Goal: Information Seeking & Learning: Learn about a topic

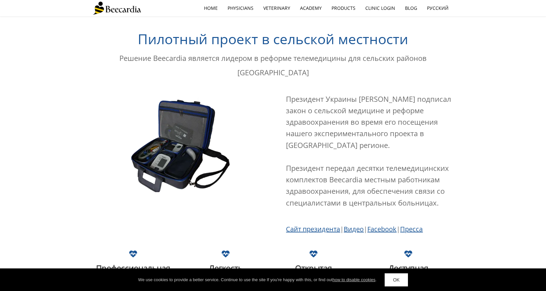
scroll to position [1107, 0]
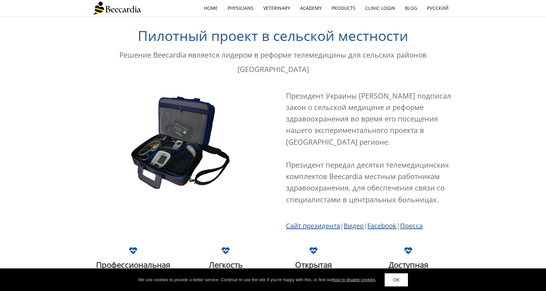
click at [322, 222] on link "Сайт президента" at bounding box center [313, 226] width 54 height 9
click at [167, 137] on img at bounding box center [178, 142] width 129 height 96
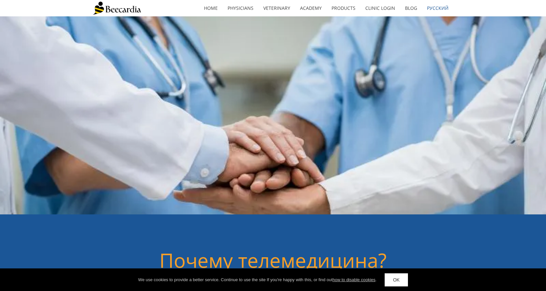
scroll to position [2, 0]
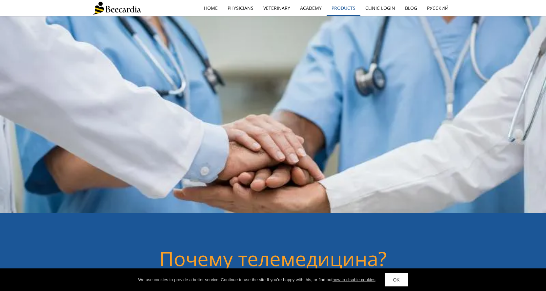
click at [342, 10] on link "Products" at bounding box center [344, 8] width 34 height 15
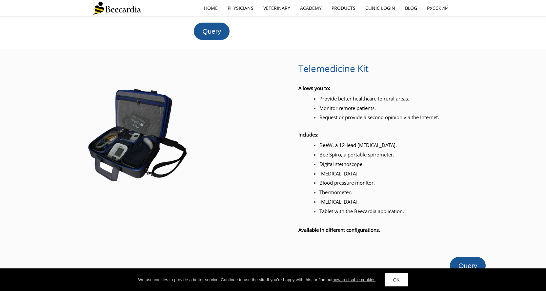
scroll to position [674, 0]
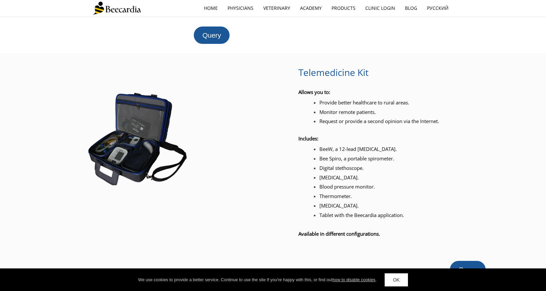
click at [328, 74] on span "Telemedicine Kit" at bounding box center [333, 72] width 70 height 12
click at [340, 71] on span "Telemedicine Kit" at bounding box center [333, 72] width 70 height 12
click at [340, 72] on span "Telemedicine Kit" at bounding box center [333, 72] width 70 height 12
click at [352, 187] on span "Blood pressure monitor." at bounding box center [346, 187] width 55 height 7
drag, startPoint x: 353, startPoint y: 188, endPoint x: 349, endPoint y: 201, distance: 13.4
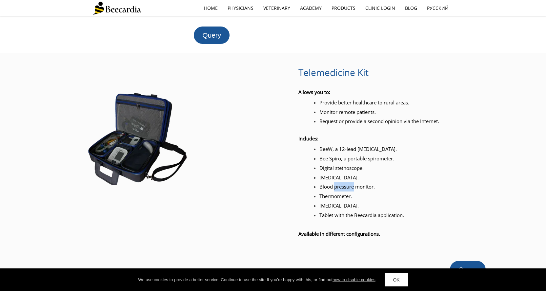
click at [352, 191] on li "Blood pressure monitor." at bounding box center [414, 187] width 190 height 10
drag, startPoint x: 335, startPoint y: 235, endPoint x: 339, endPoint y: 234, distance: 4.1
click at [336, 234] on span "Available in different configurations." at bounding box center [339, 234] width 82 height 7
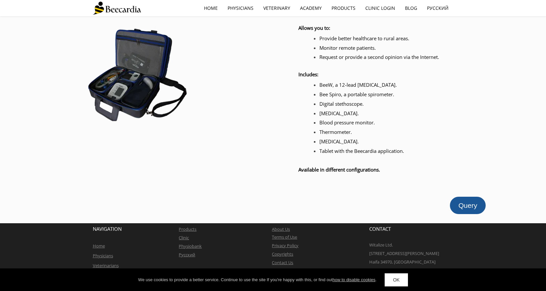
scroll to position [742, 0]
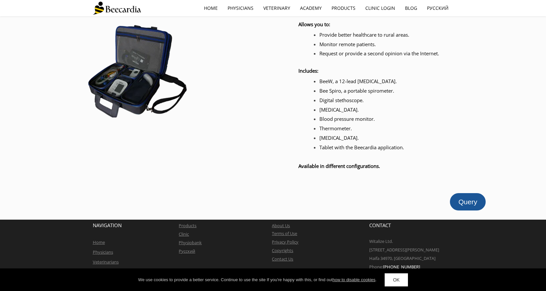
click at [142, 86] on img at bounding box center [135, 70] width 129 height 96
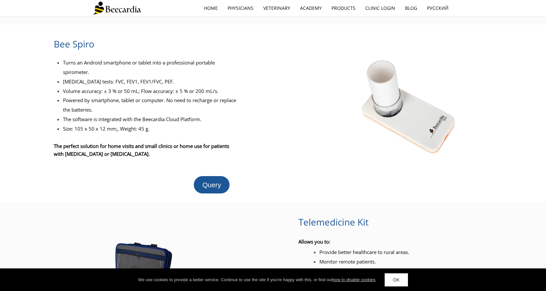
scroll to position [743, 0]
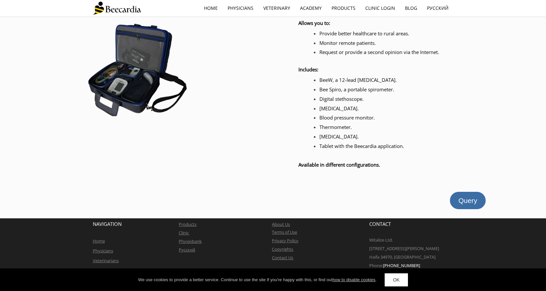
click at [464, 195] on link "Query" at bounding box center [468, 200] width 36 height 17
